Goal: Find specific page/section: Find specific page/section

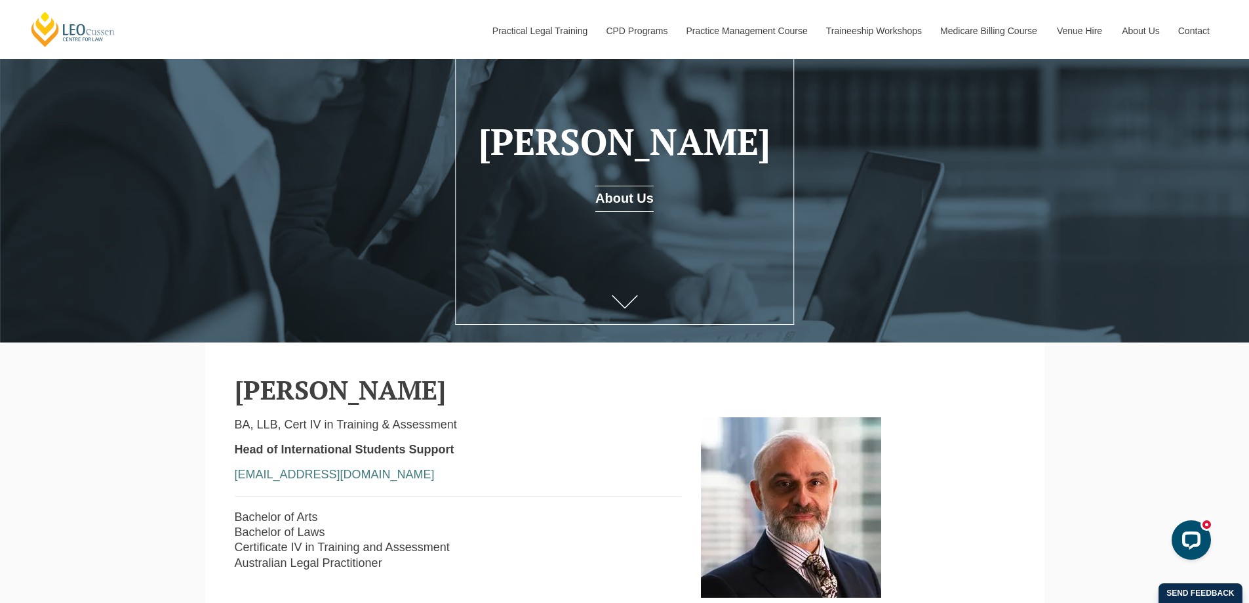
scroll to position [393, 0]
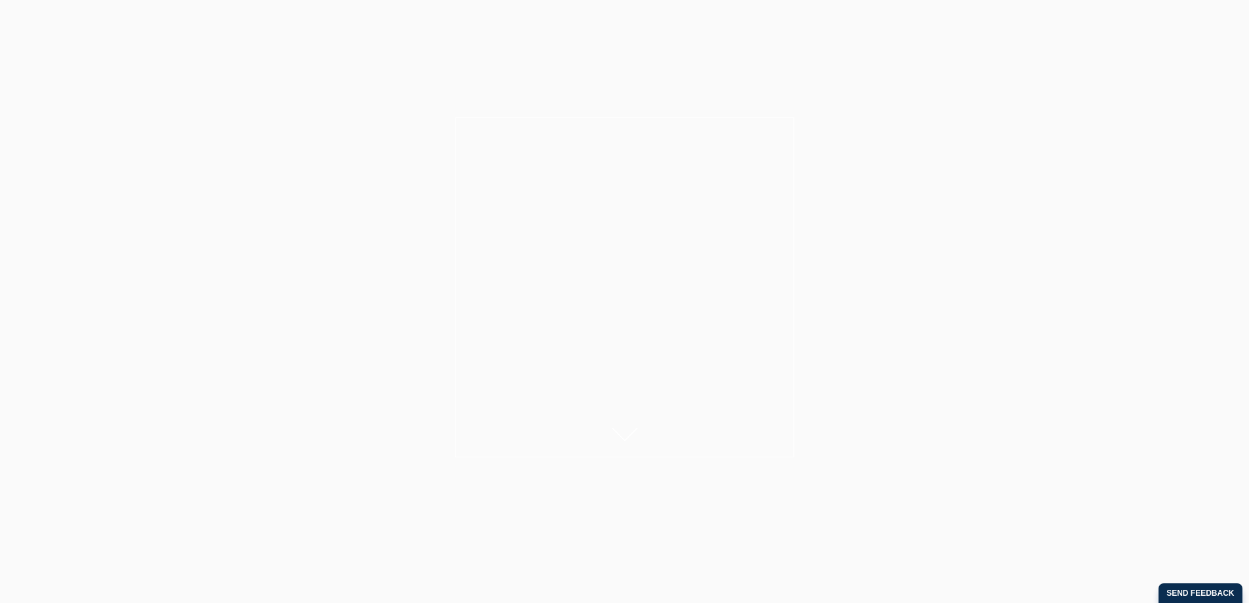
scroll to position [131, 0]
click at [336, 405] on h2 "Derek Schrapel" at bounding box center [625, 390] width 780 height 29
click at [588, 360] on header "Derek Schrapel" at bounding box center [625, 375] width 780 height 62
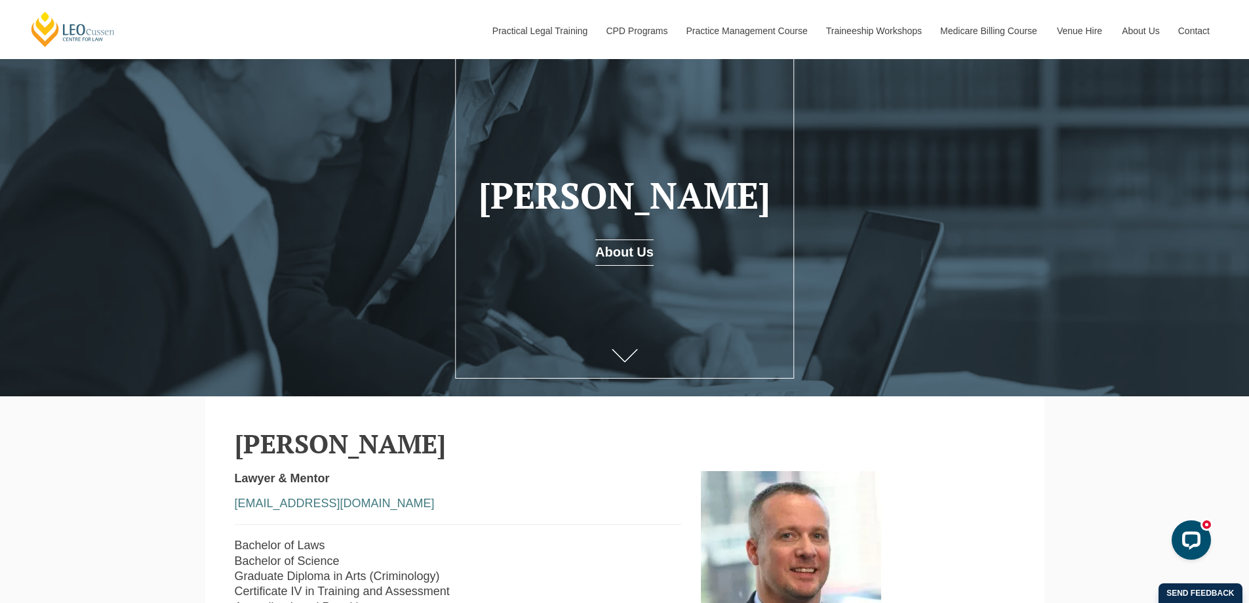
scroll to position [197, 0]
